Goal: Find specific page/section: Find specific page/section

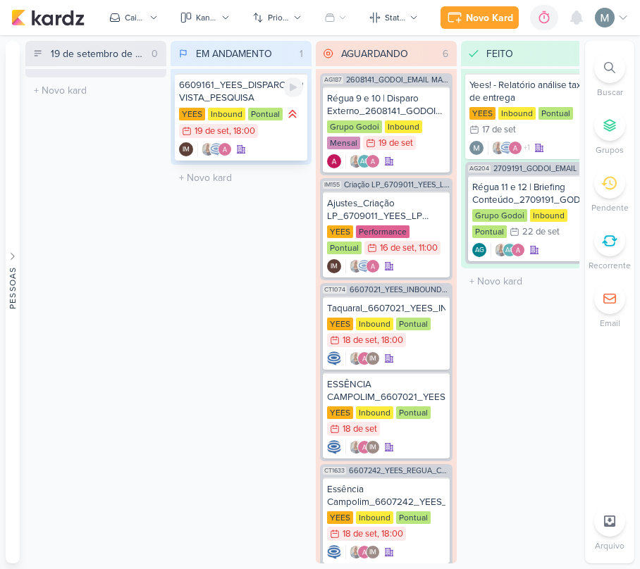
click at [268, 154] on div "IM" at bounding box center [241, 149] width 124 height 14
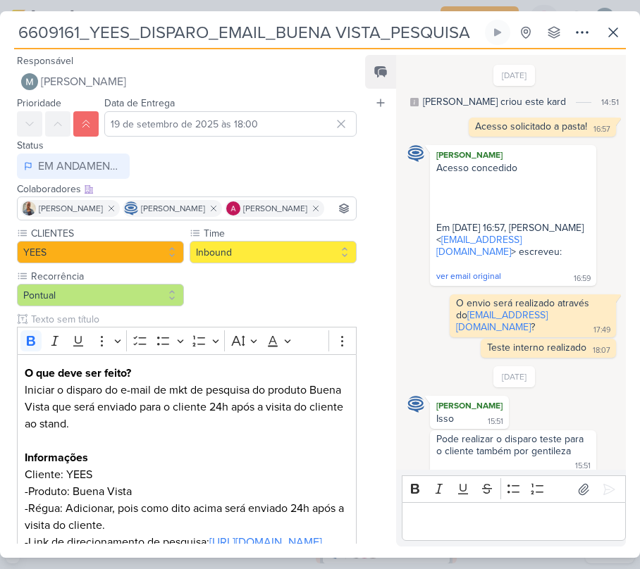
scroll to position [1021, 0]
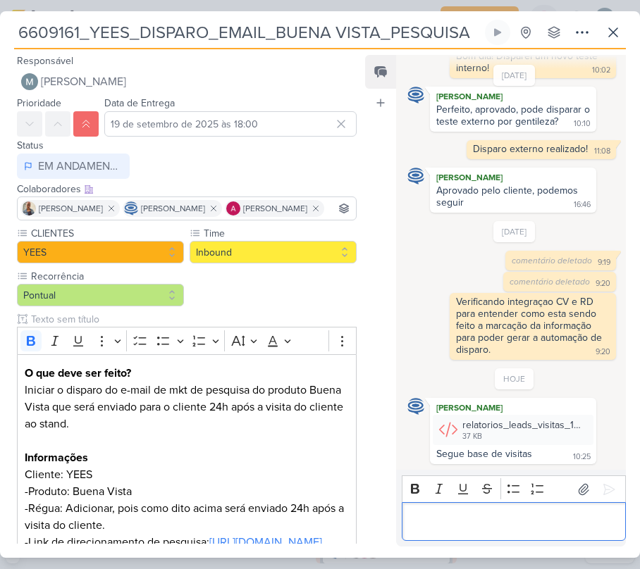
click at [576, 530] on div "Editor editing area: main" at bounding box center [514, 521] width 224 height 39
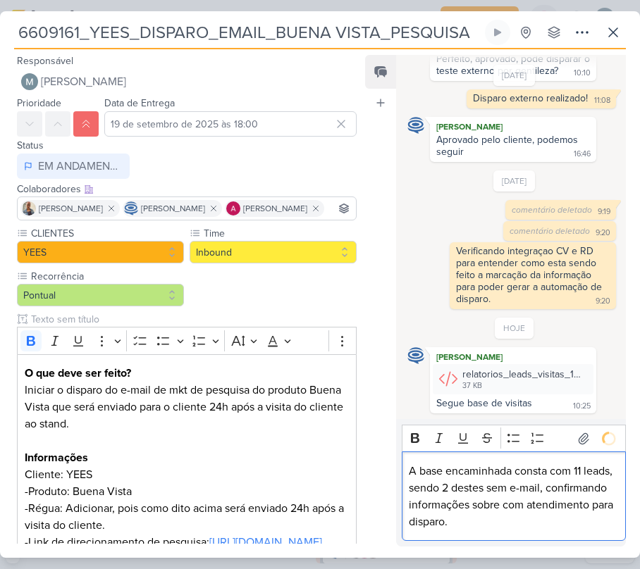
scroll to position [1099, 0]
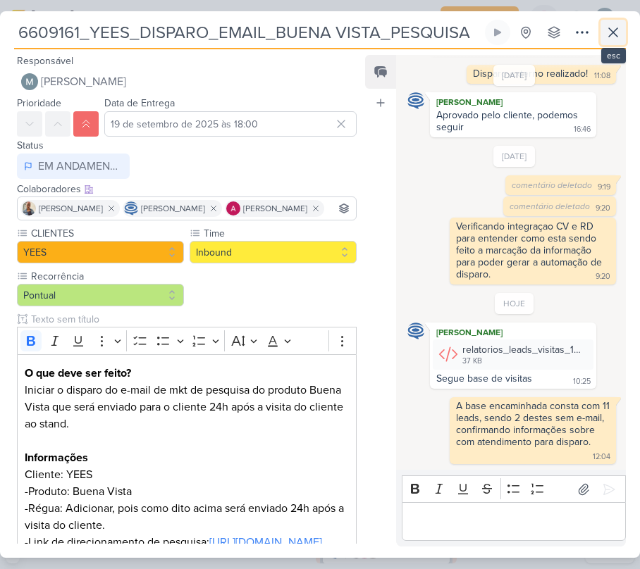
click at [606, 32] on icon at bounding box center [612, 32] width 17 height 17
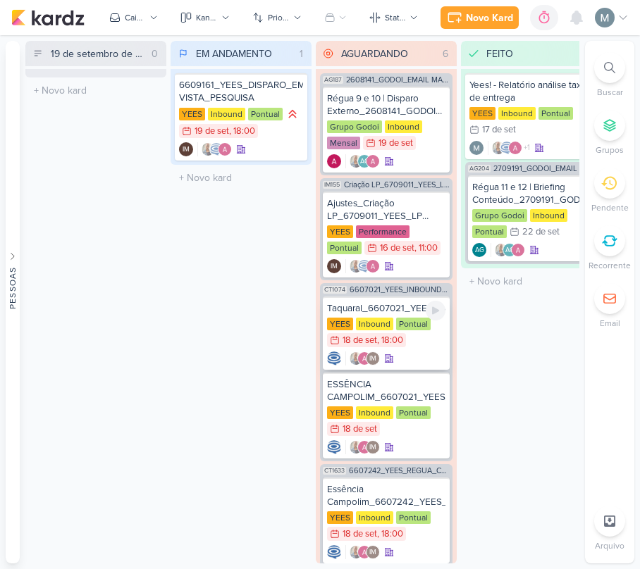
click at [407, 324] on div "Pontual" at bounding box center [413, 324] width 35 height 13
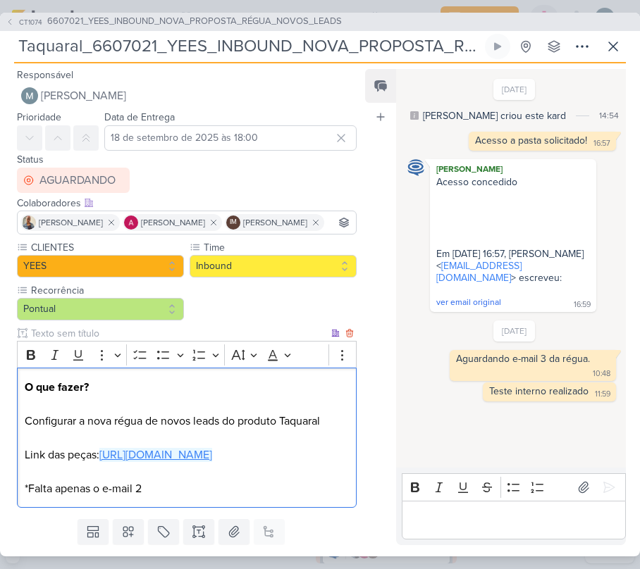
click at [206, 462] on link "[URL][DOMAIN_NAME]" at bounding box center [155, 455] width 113 height 14
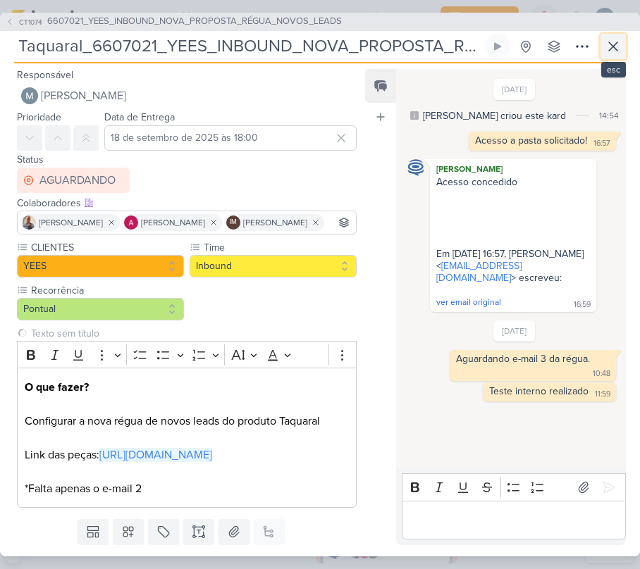
click at [623, 41] on button at bounding box center [612, 46] width 25 height 25
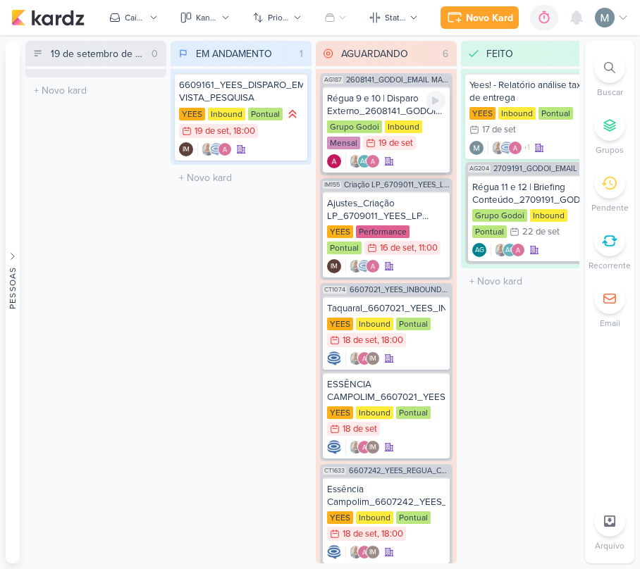
click at [370, 117] on div "Régua 9 e 10 | Disparo Externo_2608141_GODOI_EMAIL MARKETING_SETEMBRO Grupo God…" at bounding box center [386, 130] width 127 height 86
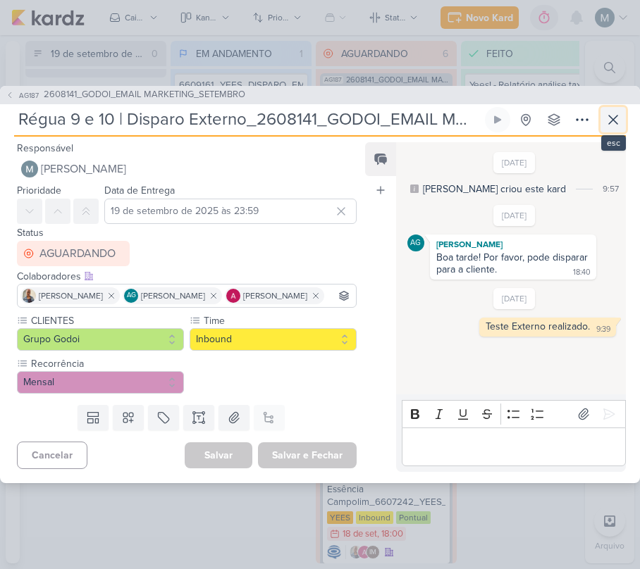
click at [618, 113] on icon at bounding box center [612, 119] width 17 height 17
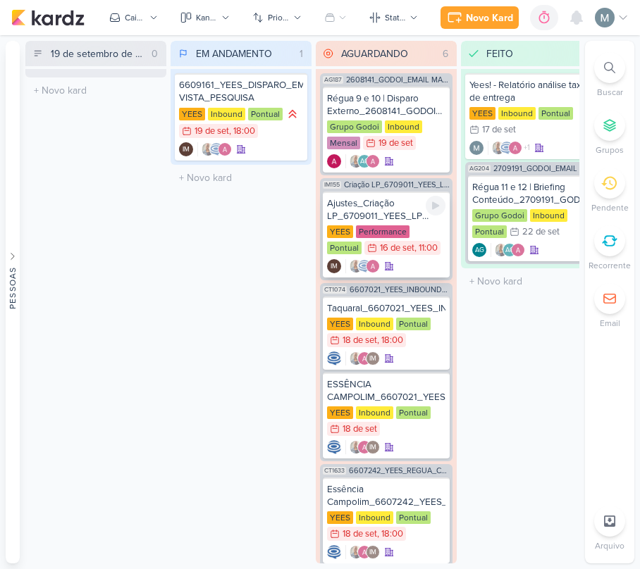
click at [375, 193] on div "Ajustes_Criação LP_6709011_YEES_LP MEETING_PARQUE [GEOGRAPHIC_DATA] 01 [GEOGRAP…" at bounding box center [386, 235] width 127 height 86
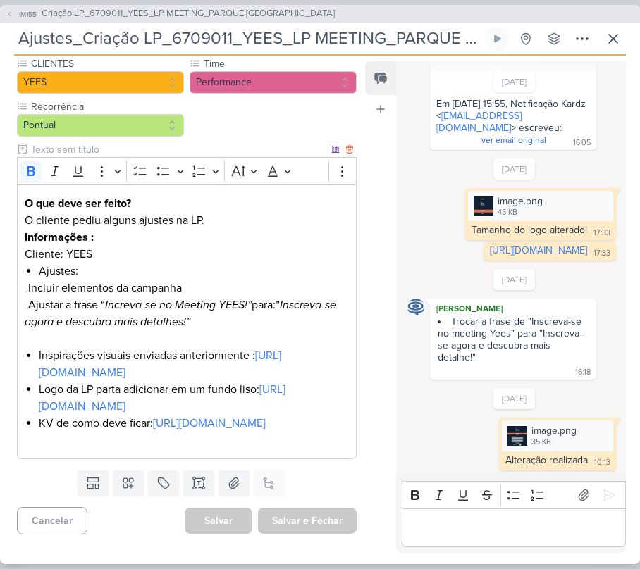
scroll to position [265, 0]
click at [606, 31] on icon at bounding box center [612, 38] width 17 height 17
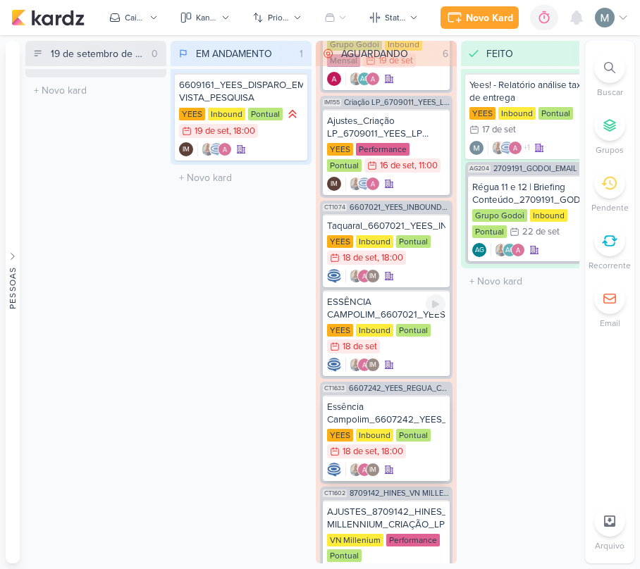
scroll to position [187, 0]
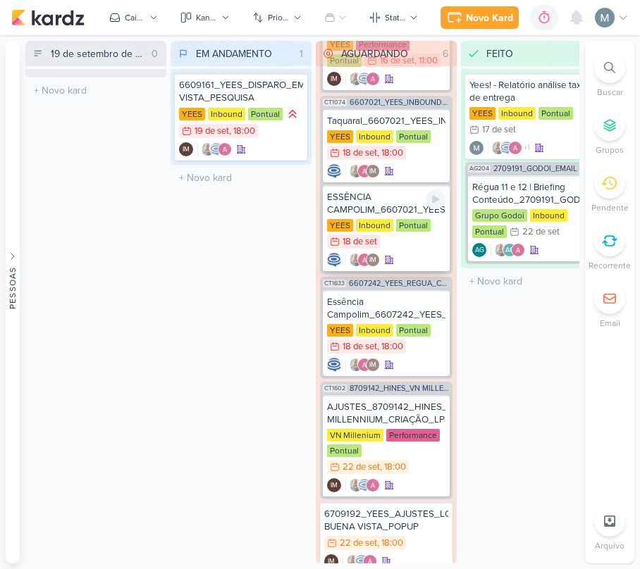
click at [372, 235] on div "18/9 [DATE]" at bounding box center [353, 242] width 53 height 14
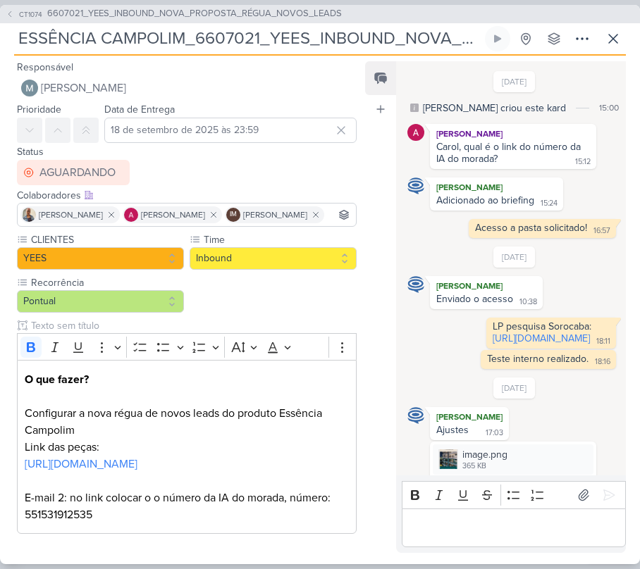
scroll to position [1174, 0]
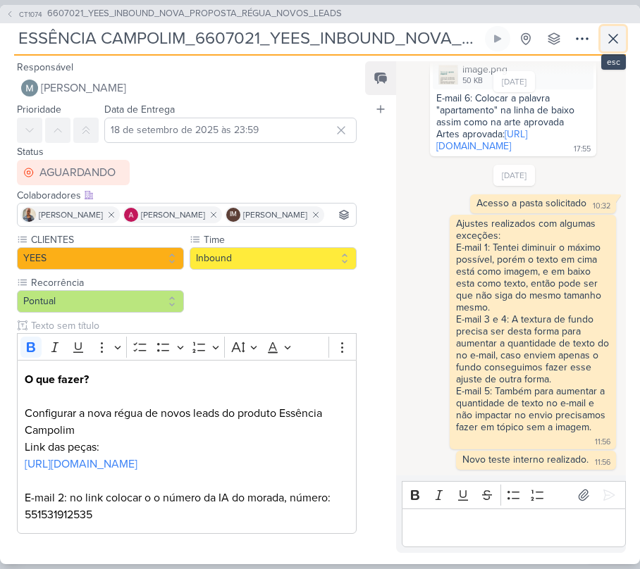
click at [607, 43] on icon at bounding box center [612, 38] width 17 height 17
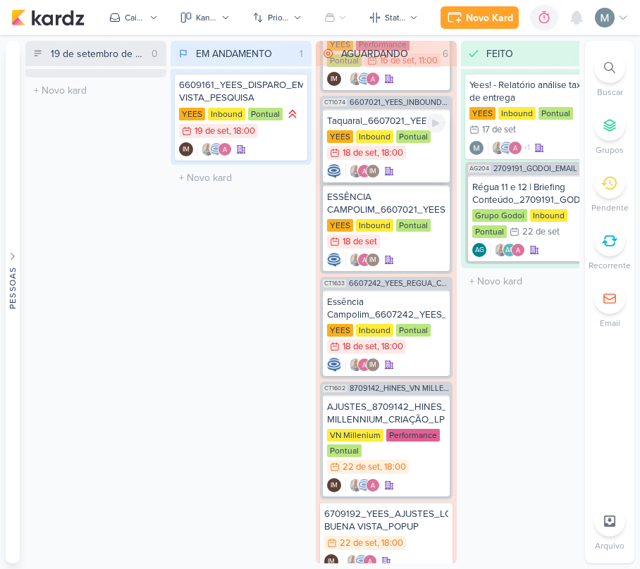
click at [373, 138] on div "Inbound" at bounding box center [374, 136] width 37 height 13
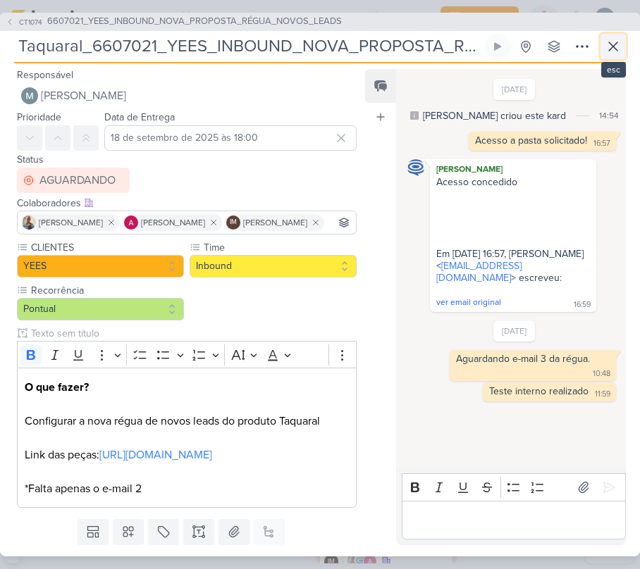
click at [618, 35] on button at bounding box center [612, 46] width 25 height 25
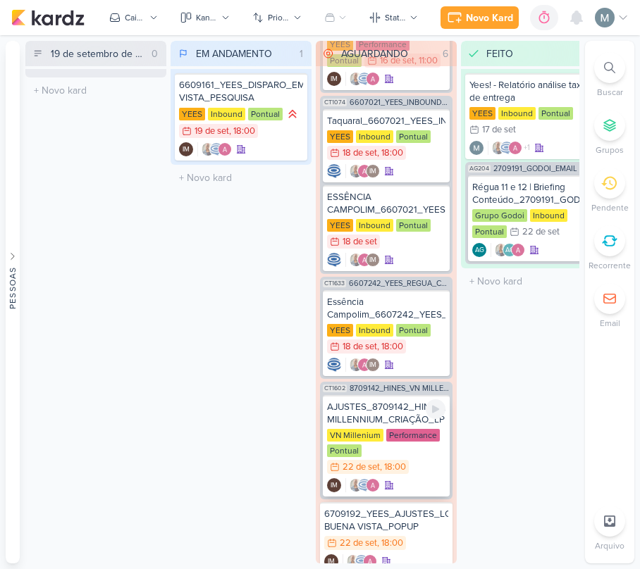
scroll to position [229, 0]
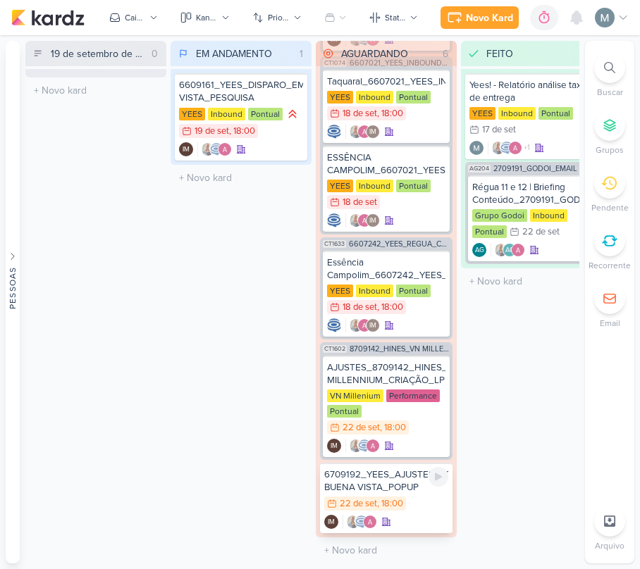
click at [367, 477] on div "6709192_YEES_AJUSTES_LOGO_PARQUE BUENA VISTA_POPUP" at bounding box center [386, 480] width 124 height 25
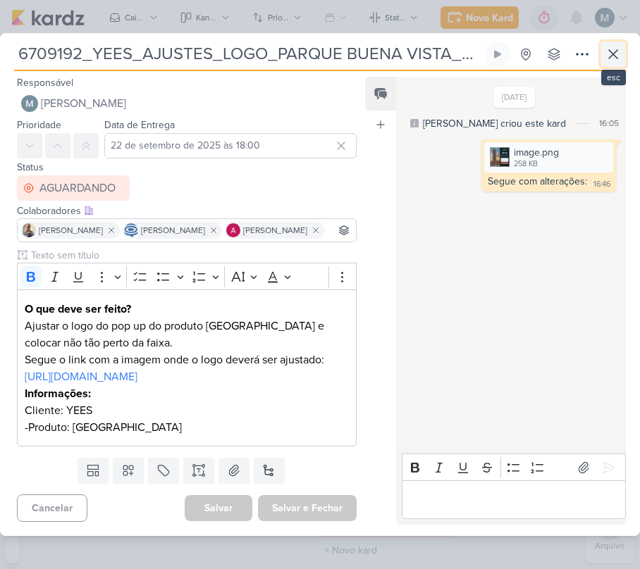
click at [615, 46] on icon at bounding box center [612, 54] width 17 height 17
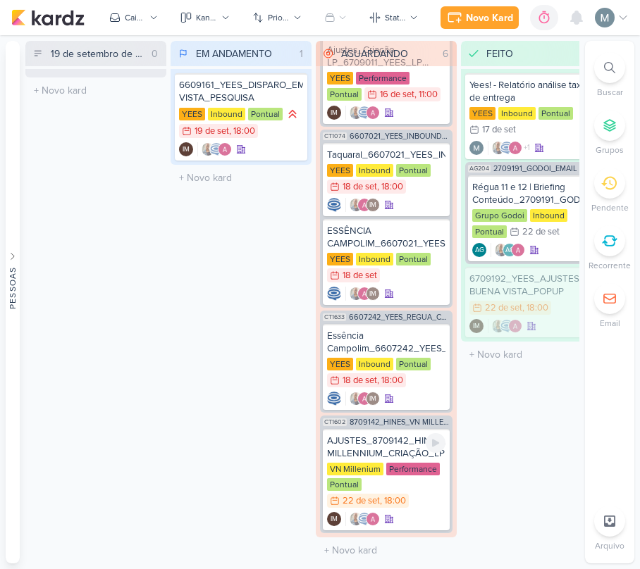
scroll to position [0, 3]
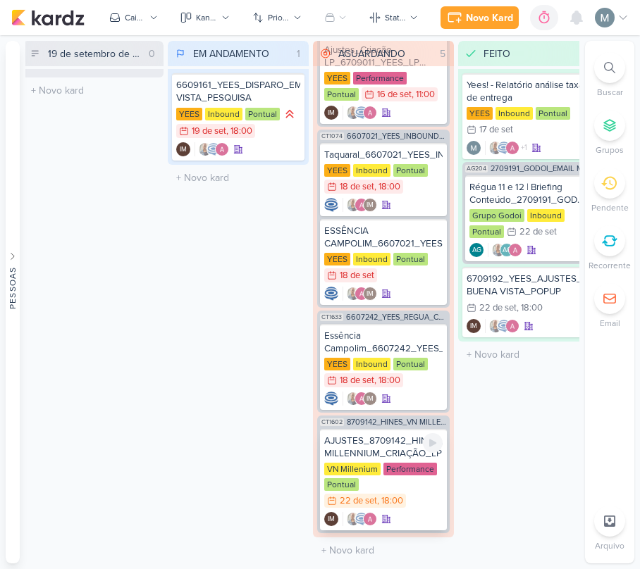
click at [354, 441] on div "AJUSTES_8709142_HINES_VN MILLENNIUM_CRIAÇÃO_LP" at bounding box center [383, 447] width 118 height 25
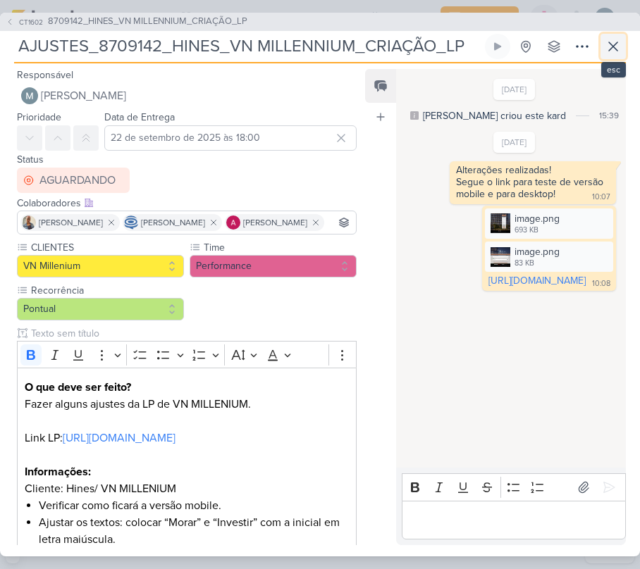
click at [618, 44] on icon at bounding box center [612, 46] width 17 height 17
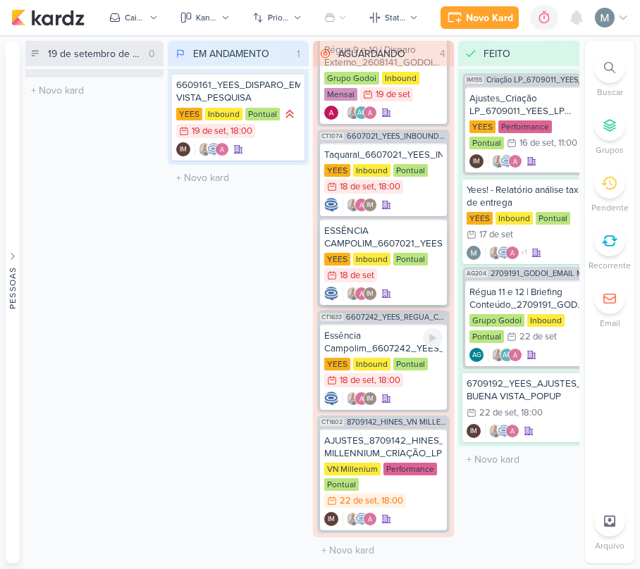
scroll to position [0, 0]
